Goal: Task Accomplishment & Management: Manage account settings

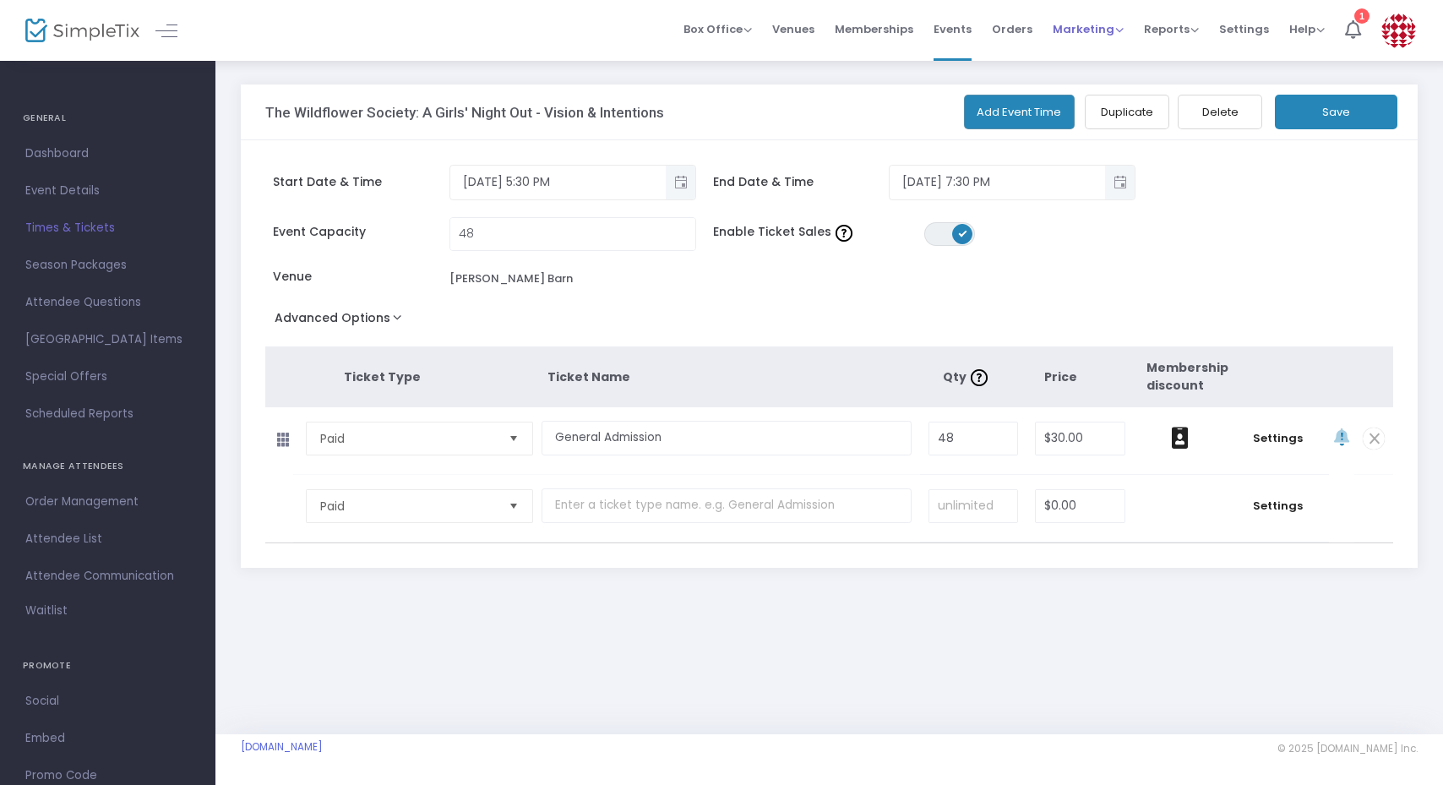
click at [1096, 35] on span "Marketing" at bounding box center [1087, 29] width 71 height 16
click at [1091, 57] on li "Promo Codes" at bounding box center [1119, 57] width 135 height 33
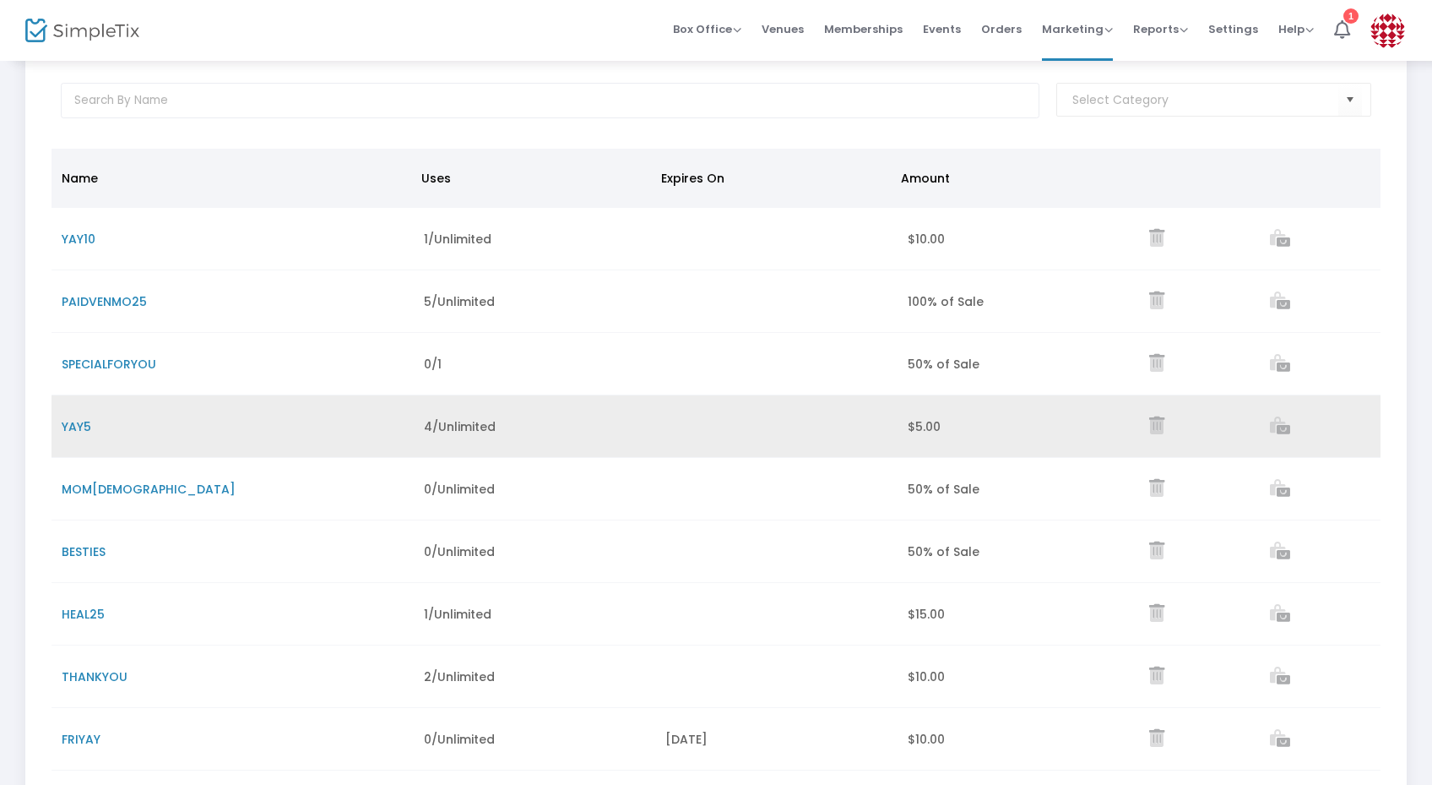
scroll to position [235, 0]
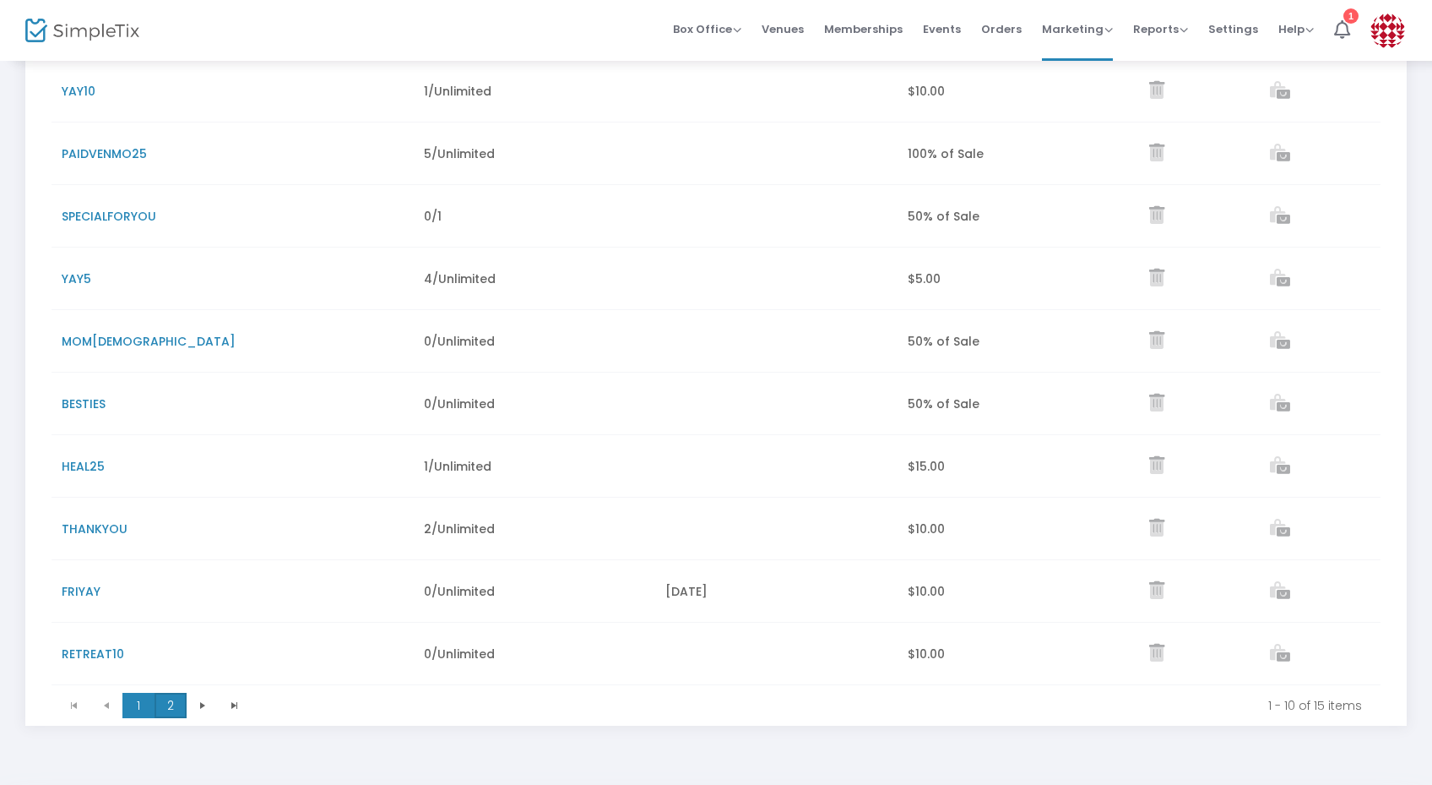
click at [161, 716] on span "2" at bounding box center [171, 705] width 32 height 25
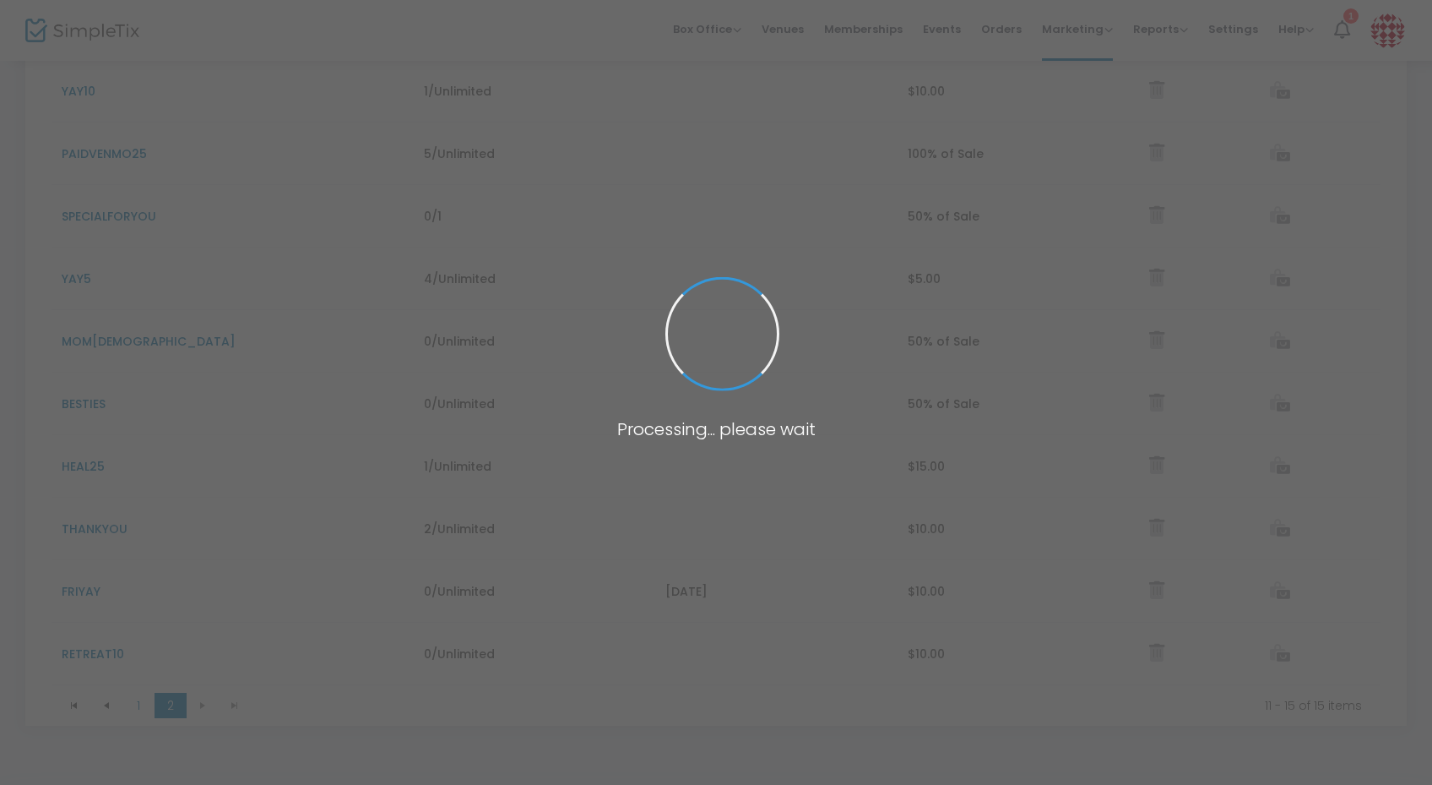
scroll to position [2, 0]
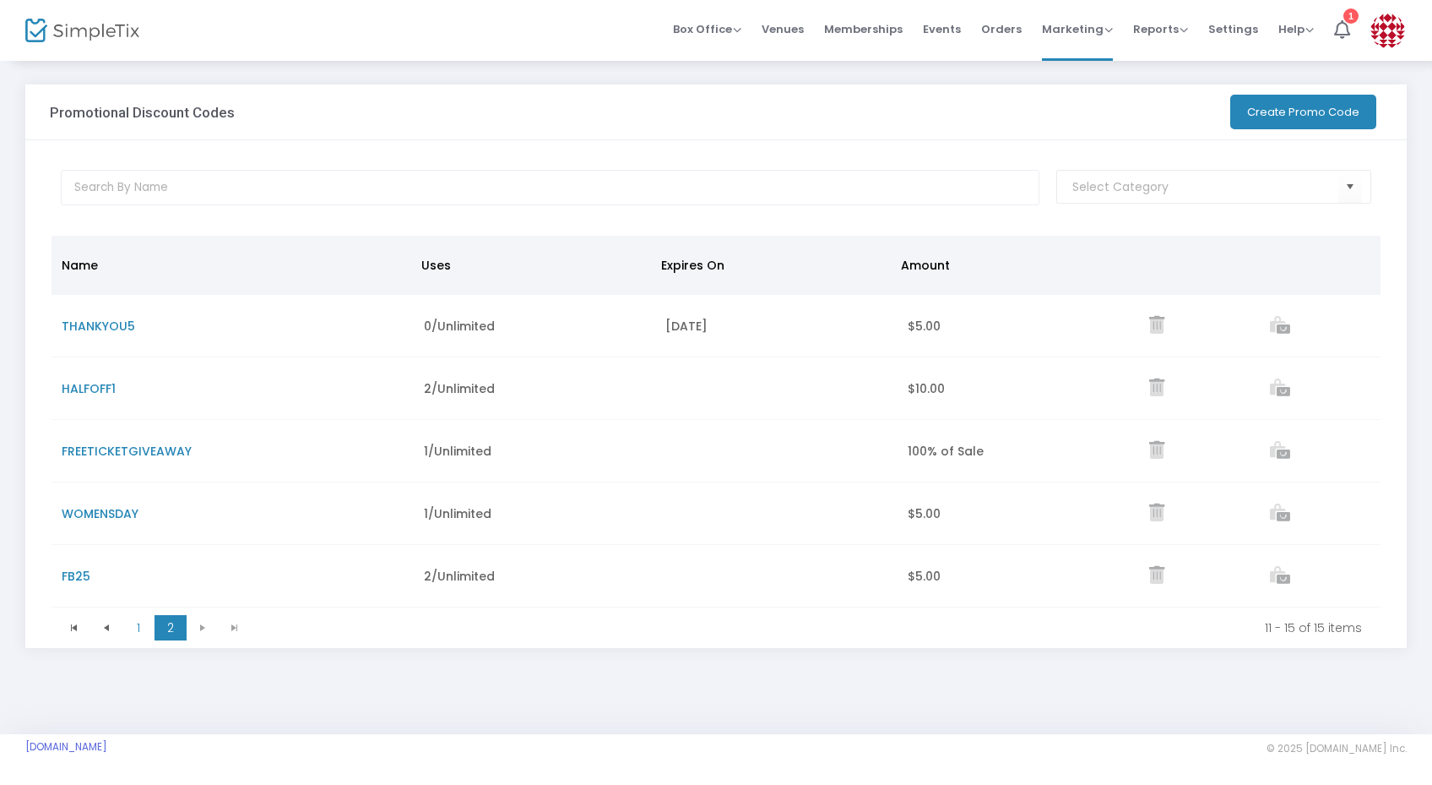
click at [1332, 116] on button "Create Promo Code" at bounding box center [1304, 112] width 146 height 35
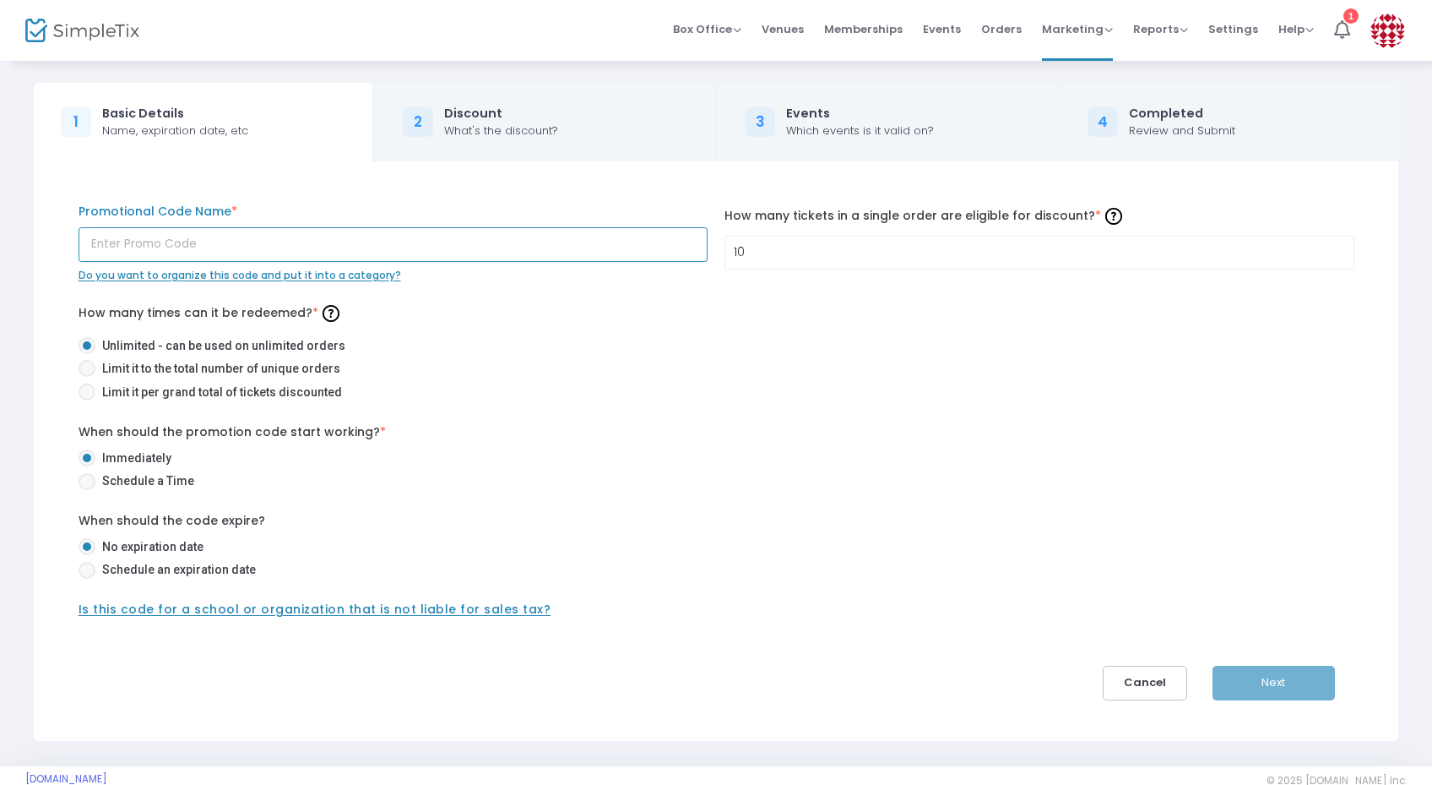
click at [259, 252] on input "text" at bounding box center [394, 244] width 630 height 35
click at [259, 252] on input "TIXTRANSFER25" at bounding box center [394, 244] width 630 height 35
type input "TIXTRANSFER25"
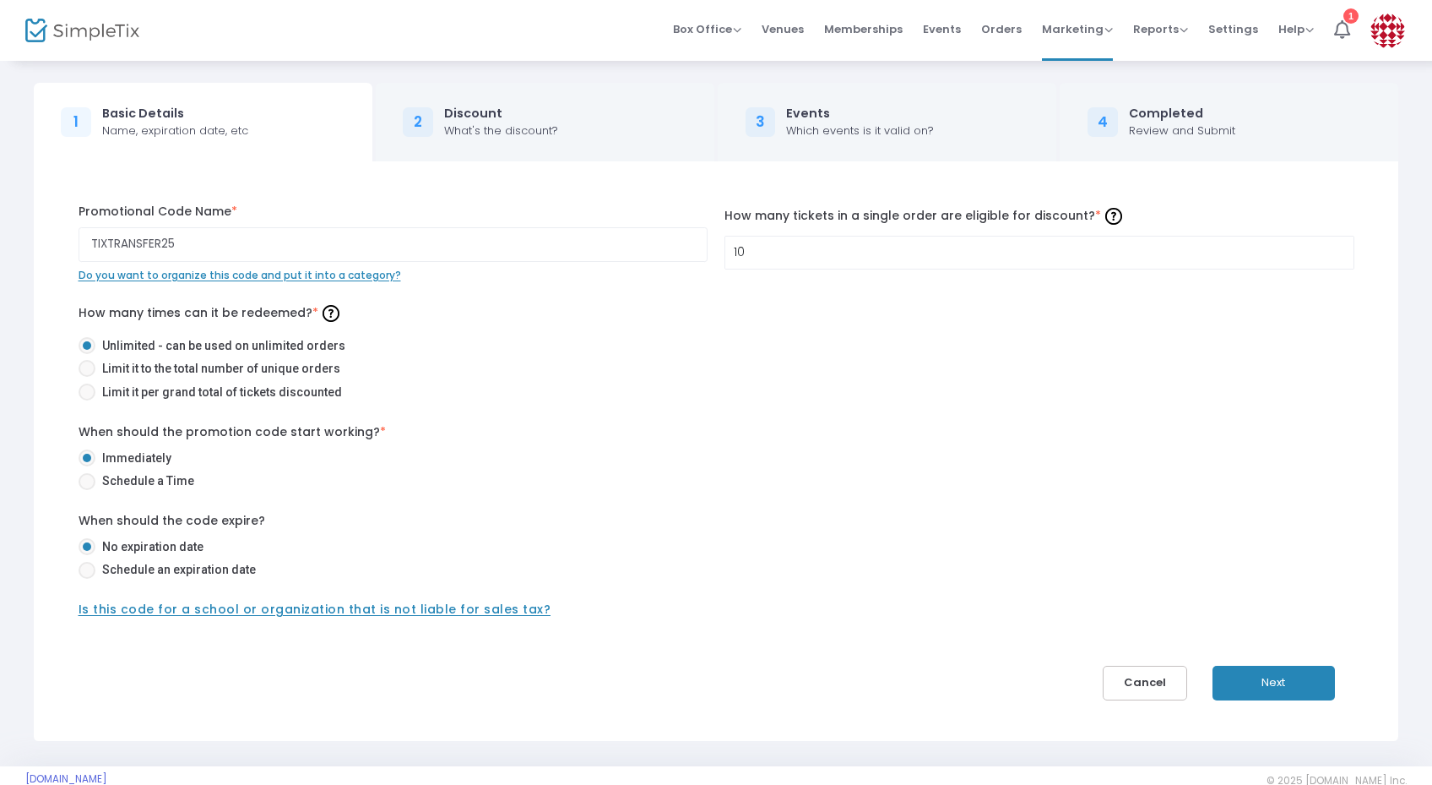
click at [1285, 681] on button "Next" at bounding box center [1274, 683] width 122 height 35
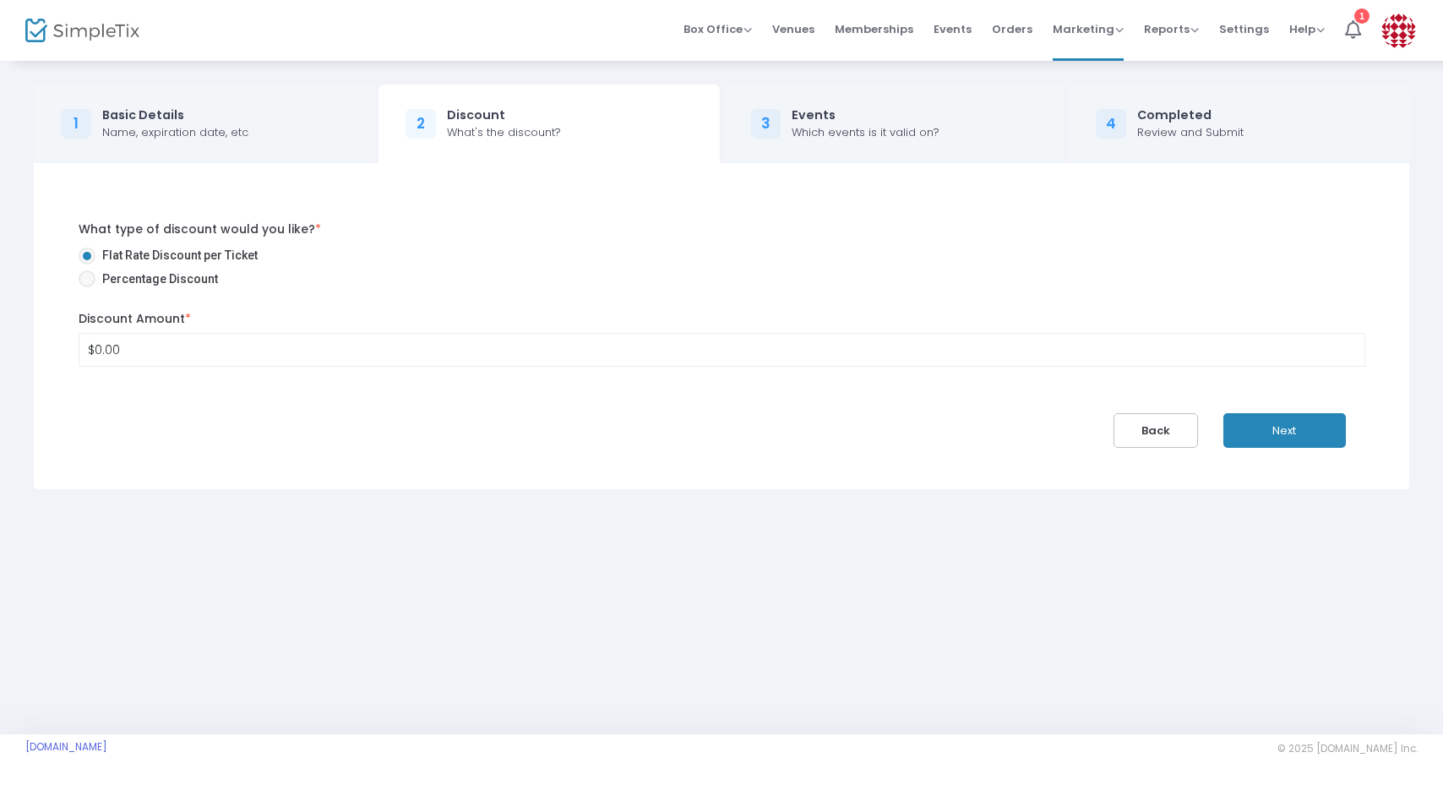
click at [193, 282] on span "Percentage Discount" at bounding box center [156, 279] width 122 height 18
click at [87, 287] on input "Percentage Discount" at bounding box center [86, 287] width 1 height 1
radio input "true"
click at [181, 343] on input "0" at bounding box center [721, 350] width 1285 height 32
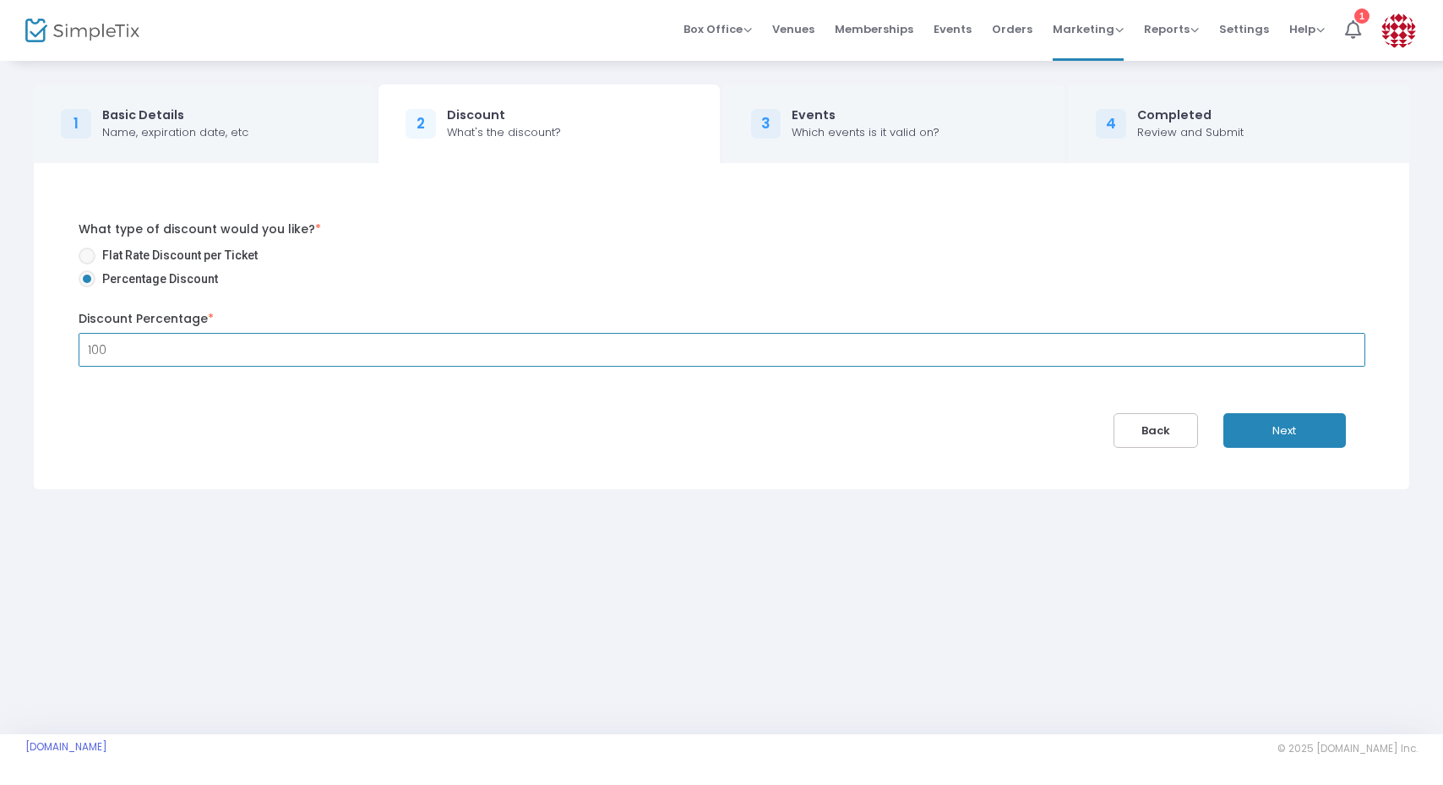
type input "100.00%"
click at [207, 404] on div "What type of discount would you like? * Flat Rate Discount per Ticket Percentag…" at bounding box center [721, 326] width 1337 height 244
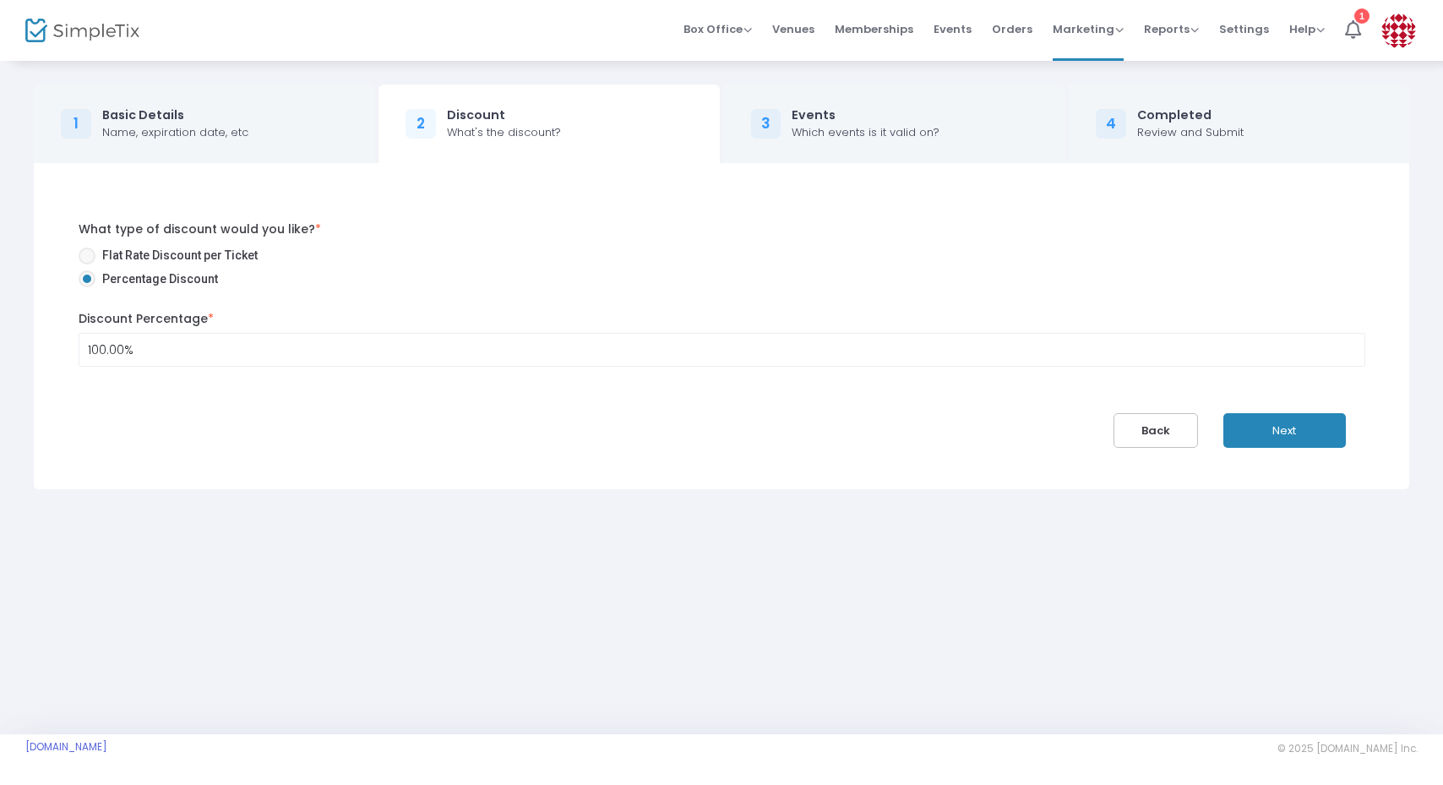
click at [1309, 440] on button "Next" at bounding box center [1284, 430] width 122 height 35
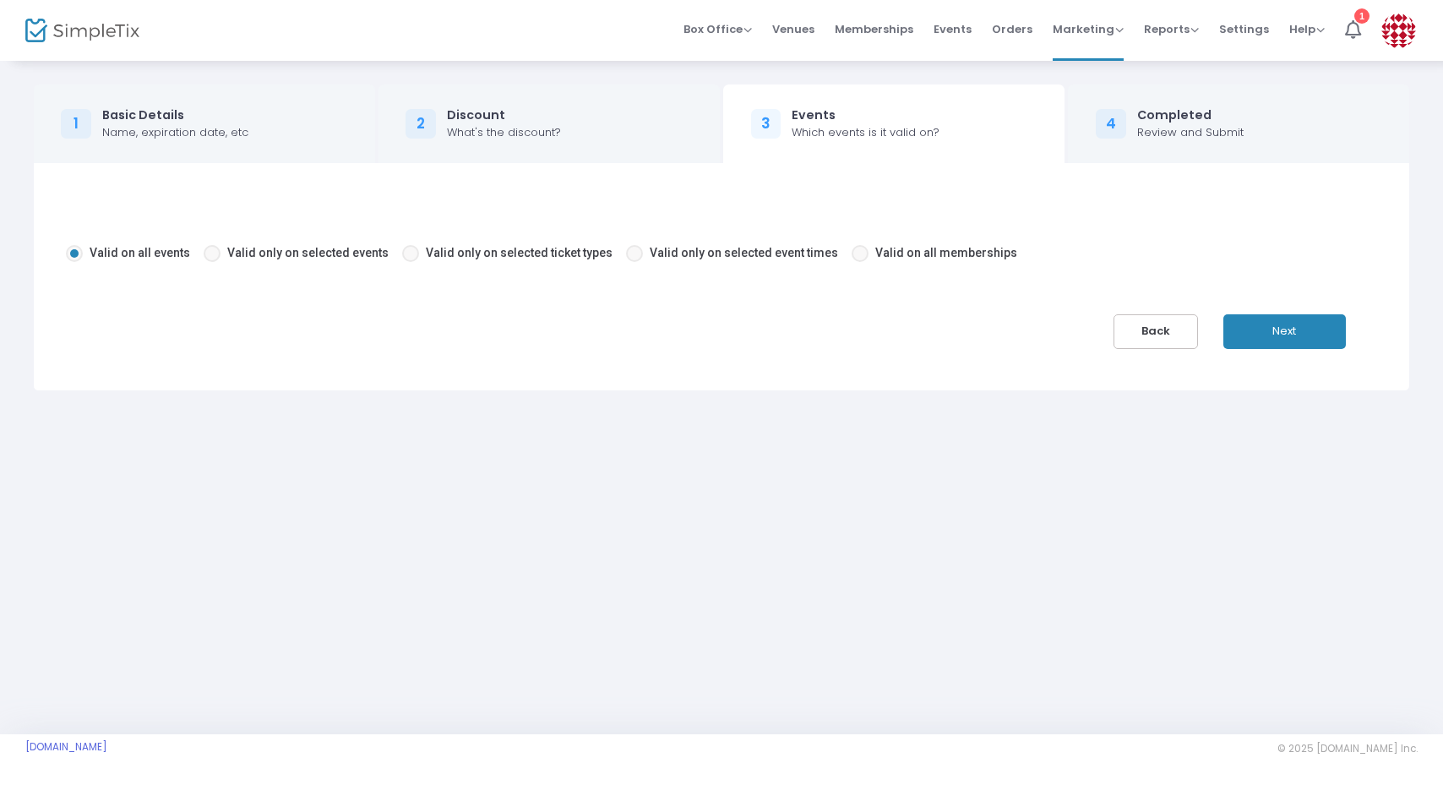
click at [1294, 337] on button "Next" at bounding box center [1284, 331] width 122 height 35
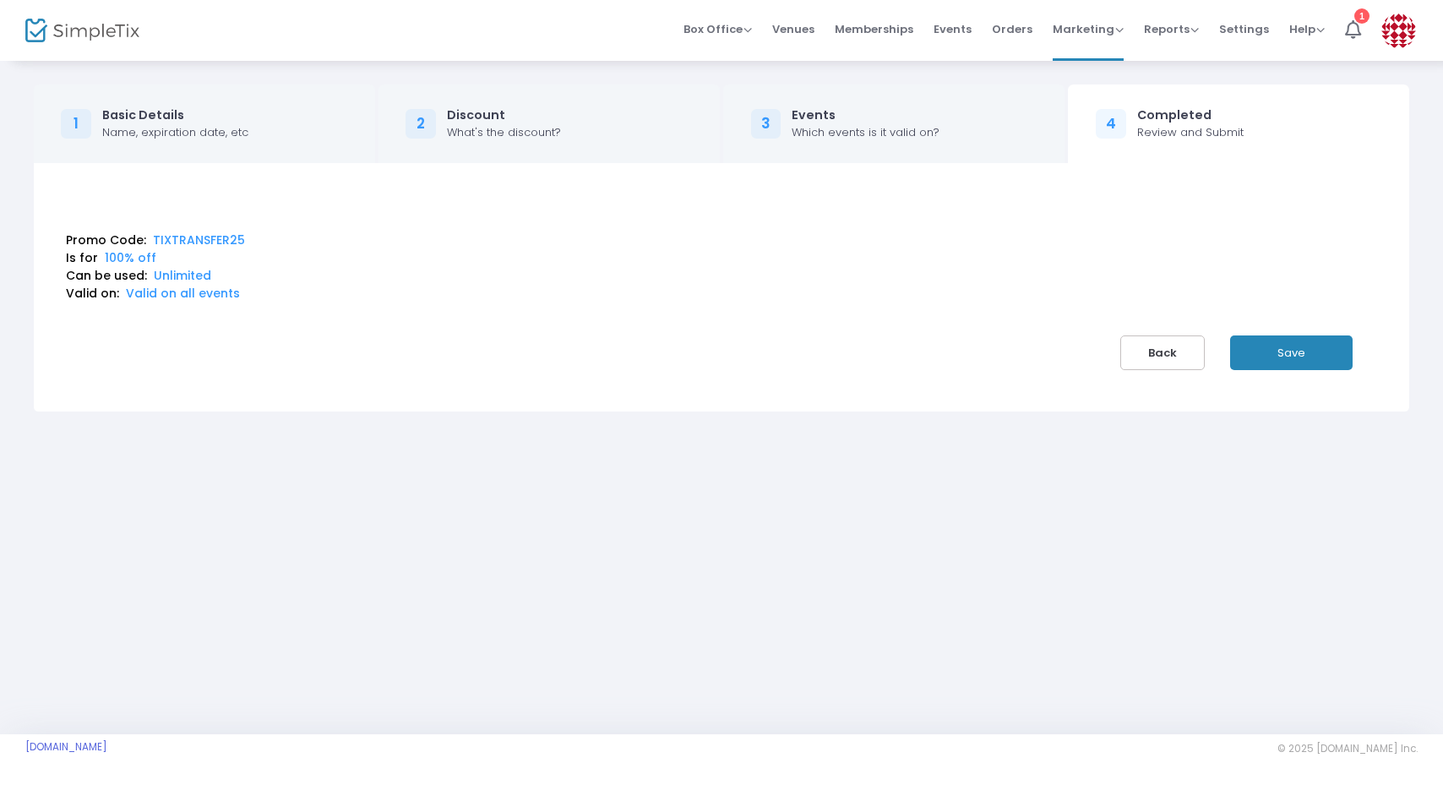
click at [1295, 389] on div "Promo Code: TIXTRANSFER25 Is for 100% off Can be used: Unlimited Valid on: Vali…" at bounding box center [721, 287] width 1392 height 248
click at [1291, 335] on button "Save" at bounding box center [1291, 352] width 122 height 35
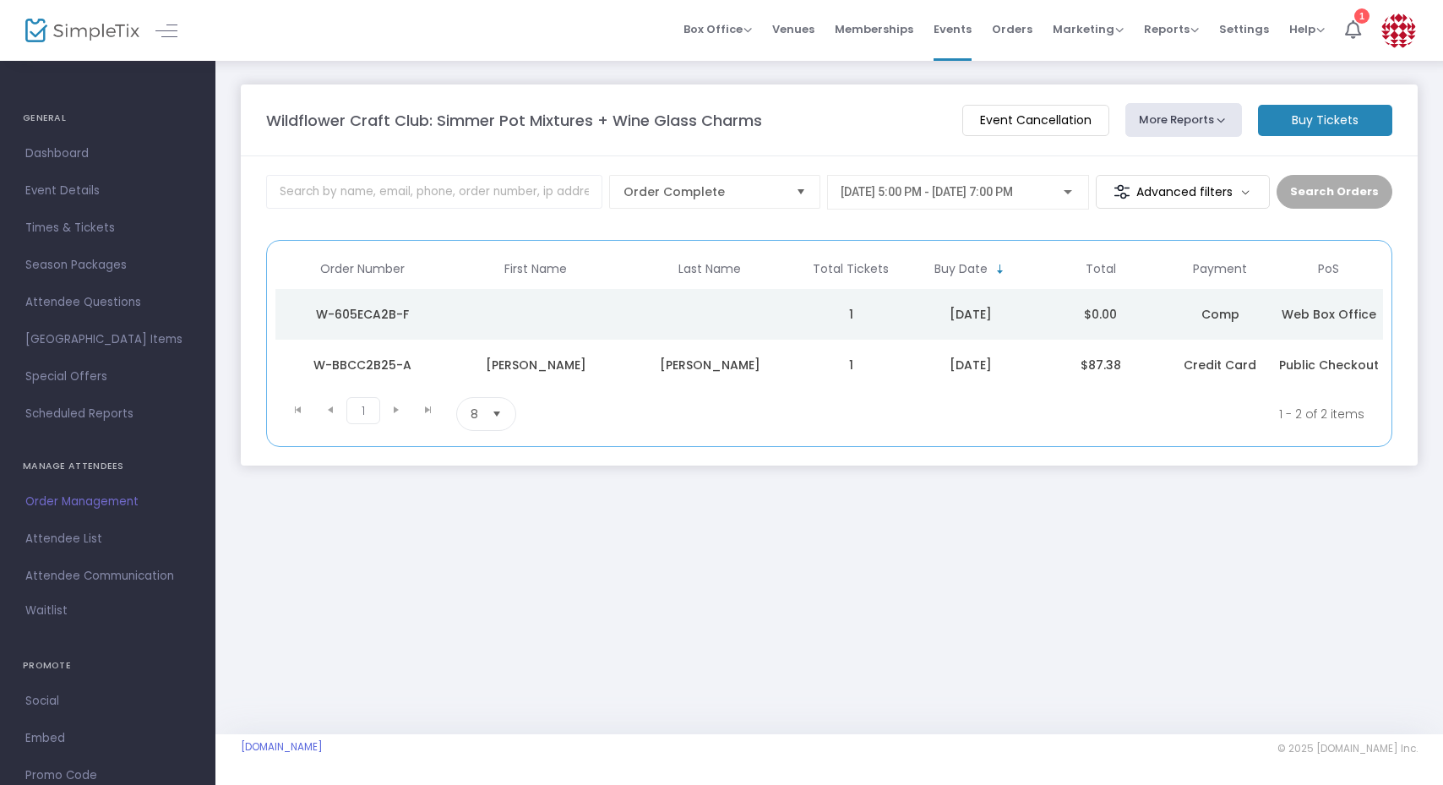
click at [614, 315] on td "Data table" at bounding box center [536, 314] width 174 height 51
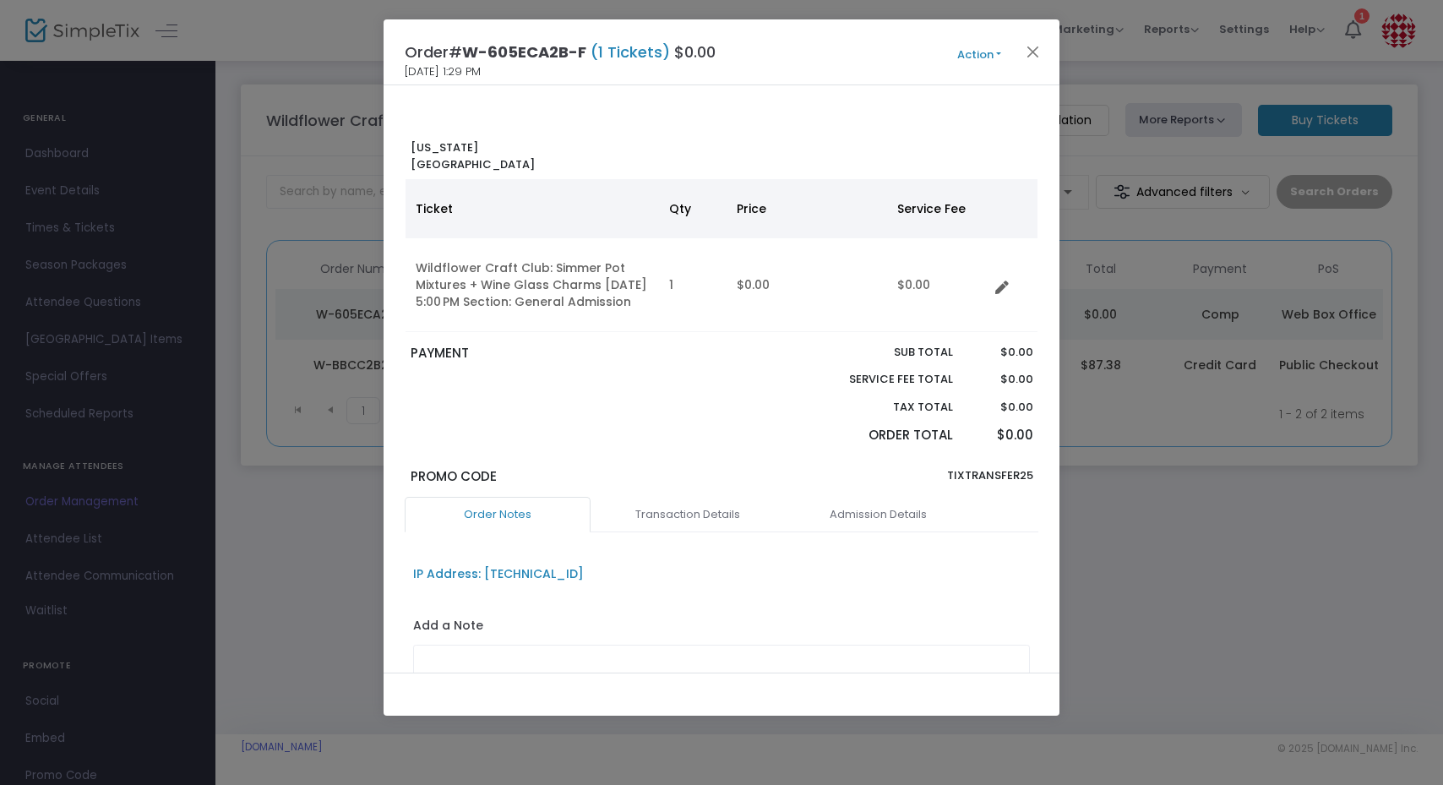
click at [986, 50] on button "Action" at bounding box center [978, 55] width 101 height 19
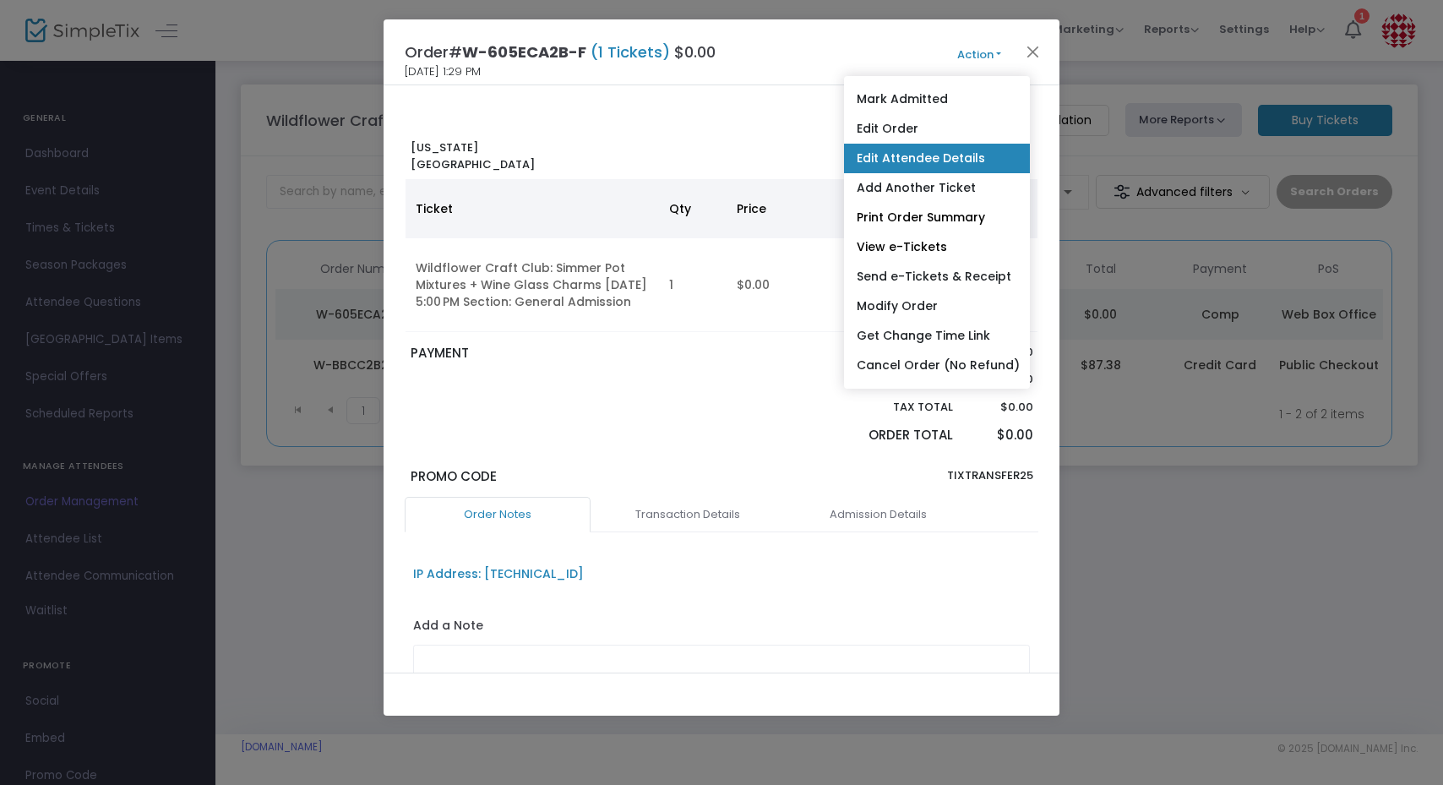
click at [963, 149] on link "Edit Attendee Details" at bounding box center [937, 159] width 186 height 30
